Goal: Task Accomplishment & Management: Use online tool/utility

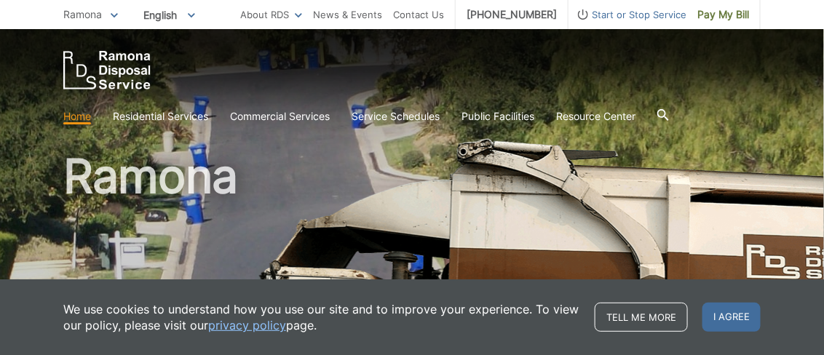
click at [475, 186] on h1 "Ramona" at bounding box center [411, 313] width 697 height 320
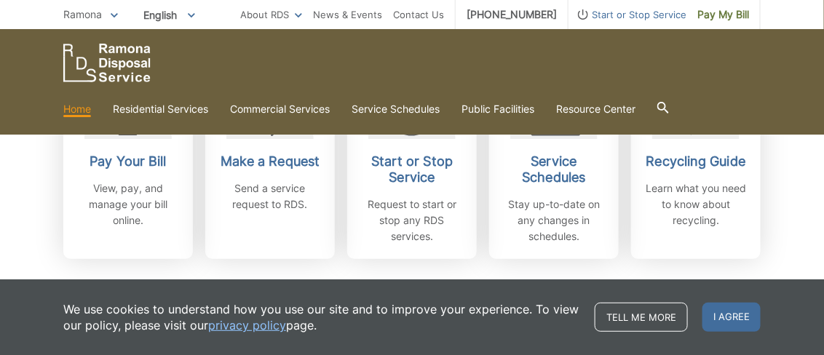
scroll to position [468, 0]
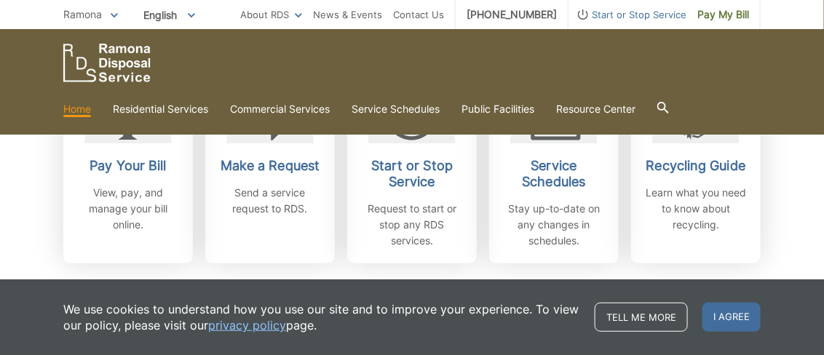
click at [76, 174] on div "Pay Your Bill View, pay, and manage your bill online." at bounding box center [128, 195] width 108 height 75
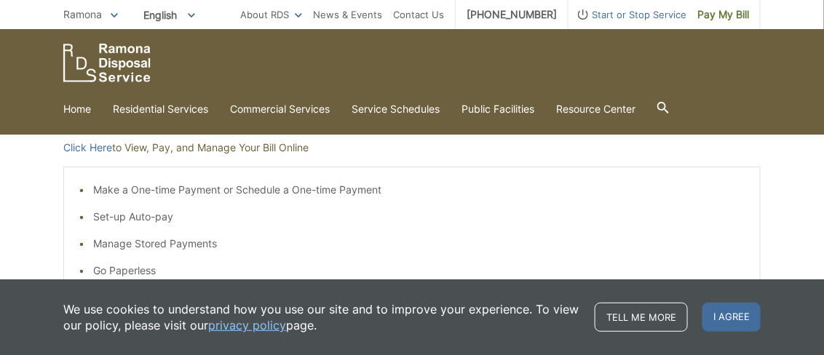
scroll to position [230, 0]
click at [79, 141] on link "Click Here" at bounding box center [87, 146] width 49 height 16
